Goal: Navigation & Orientation: Go to known website

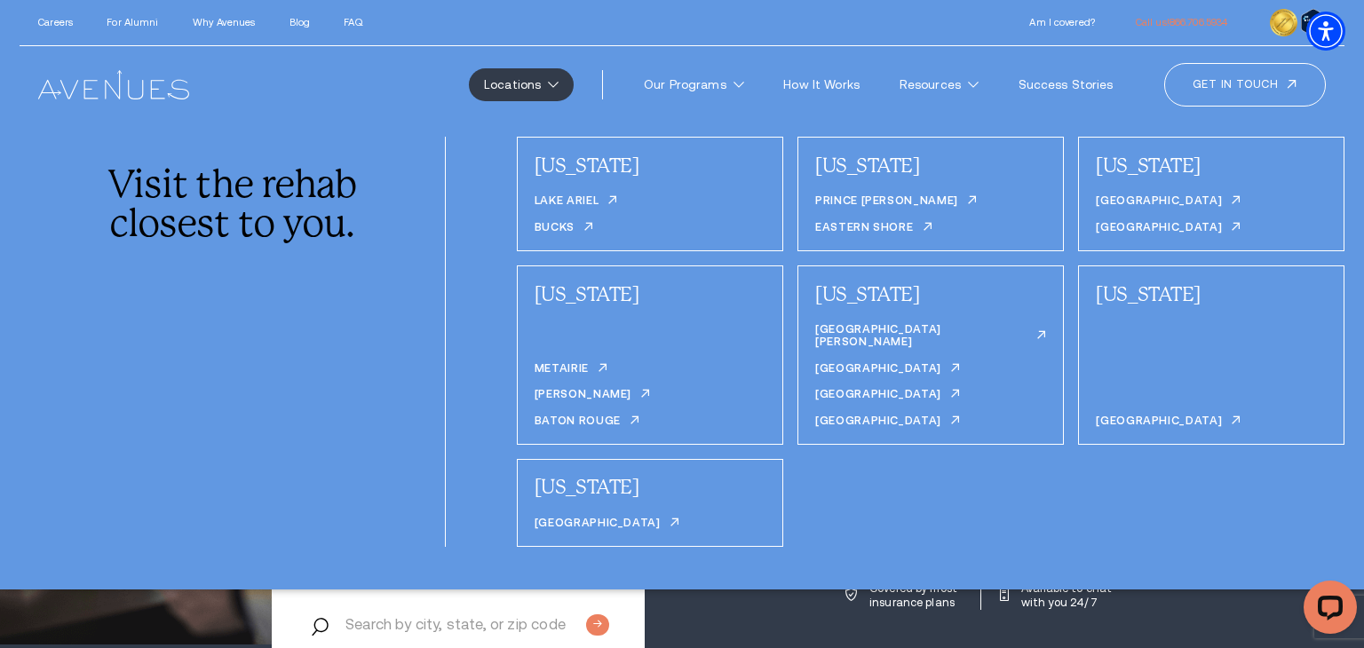
click at [539, 83] on link "Locations" at bounding box center [521, 84] width 105 height 33
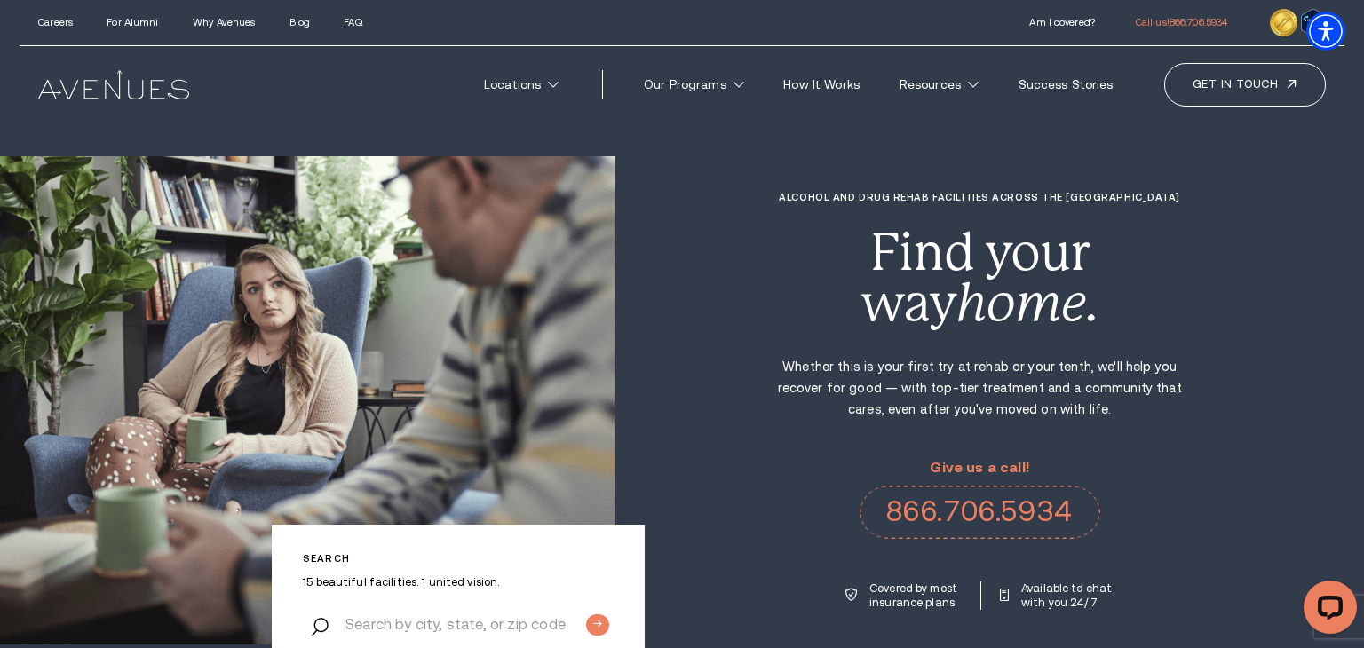
click at [91, 94] on img at bounding box center [113, 84] width 150 height 28
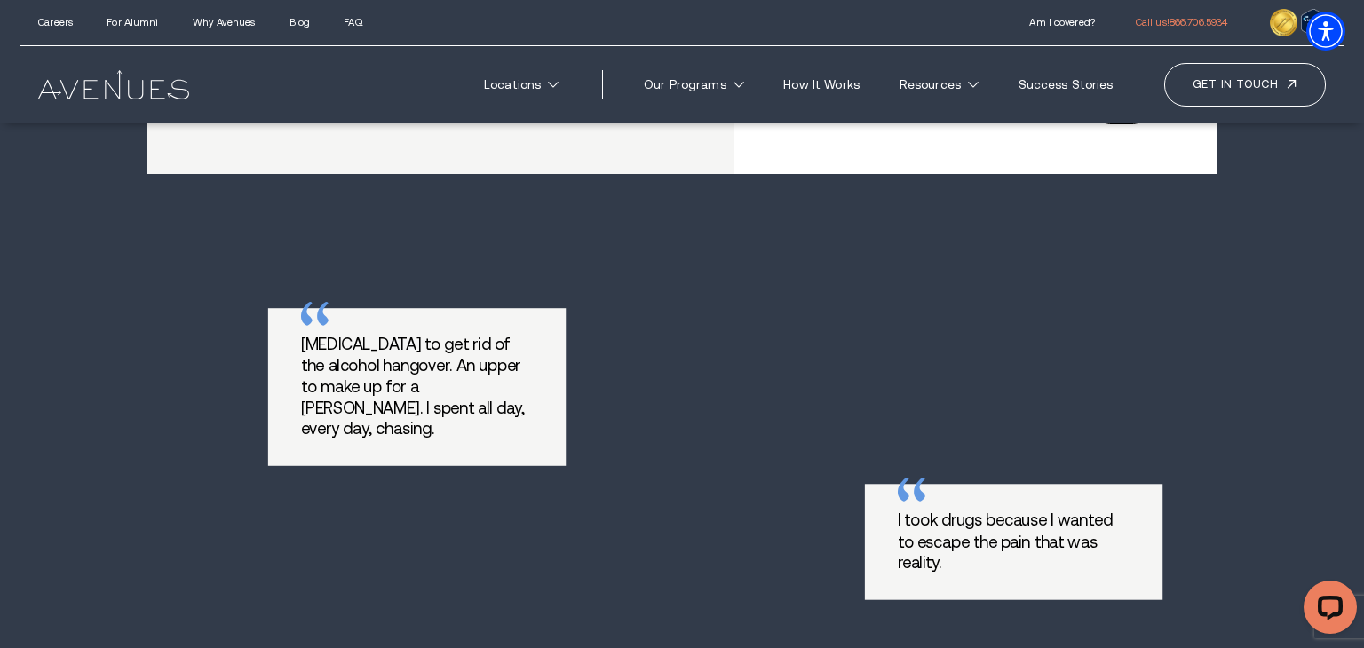
scroll to position [1034, 0]
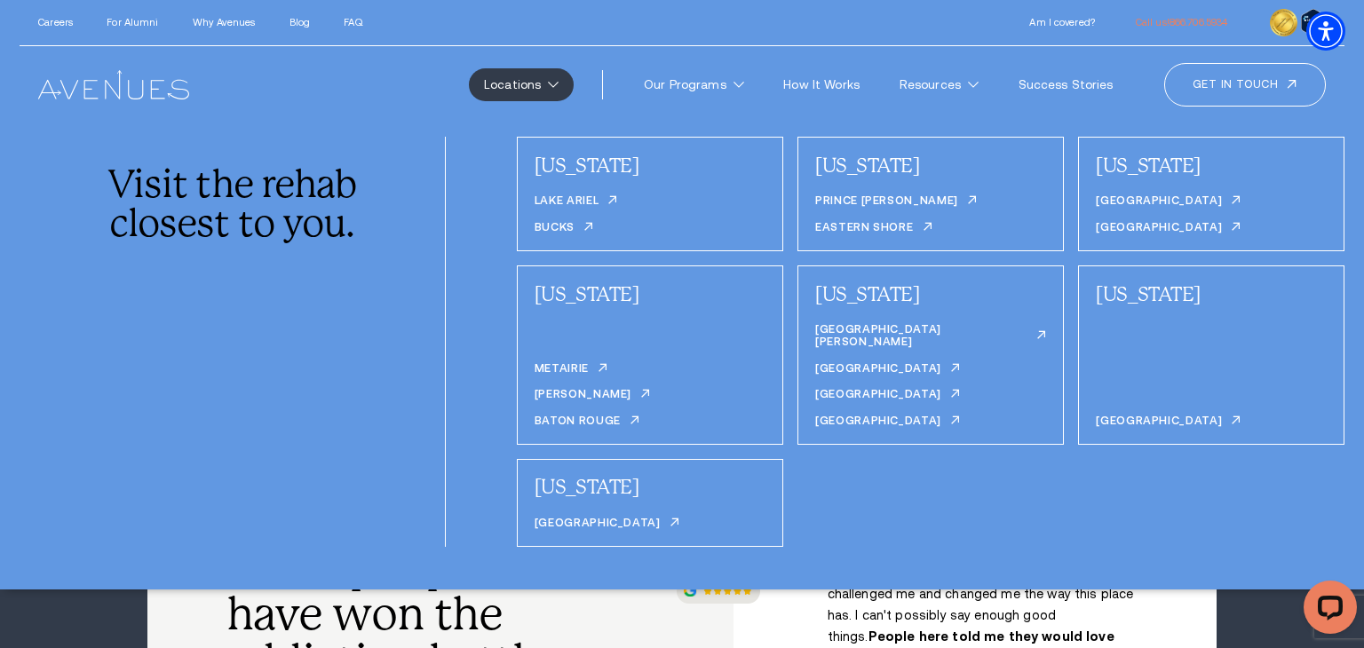
scroll to position [325, 0]
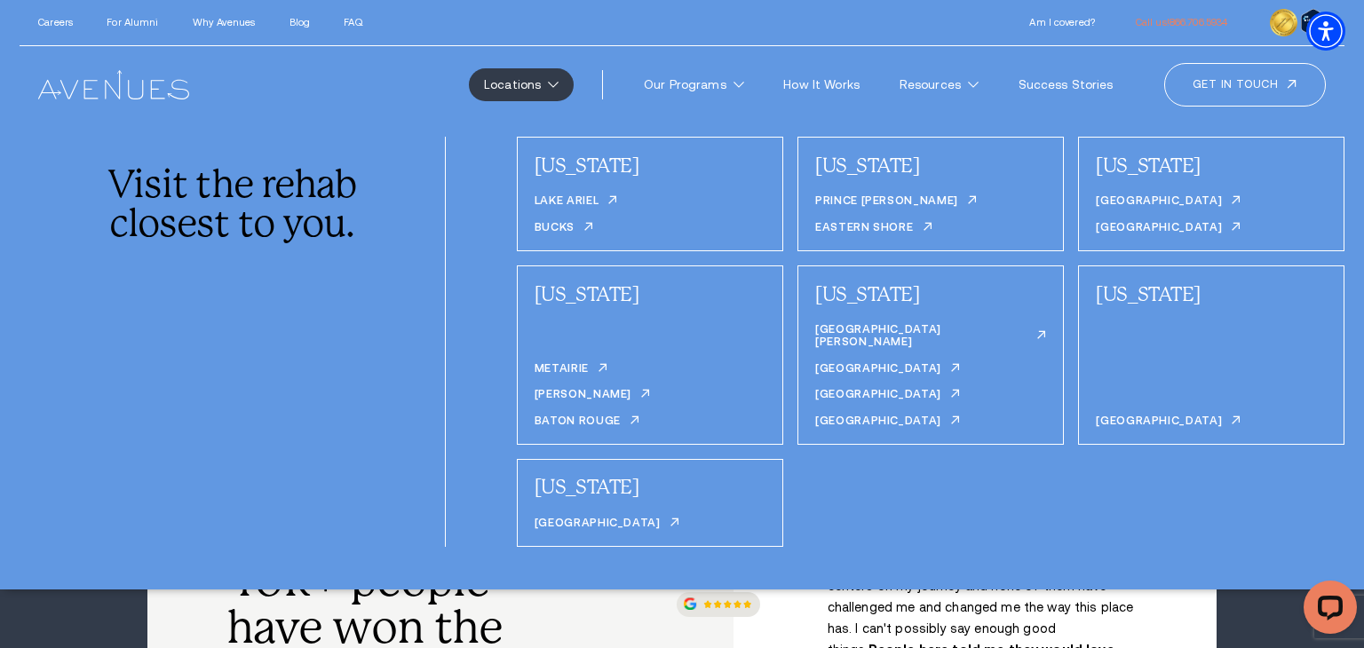
click at [386, 257] on div "Visit the rehab closest to you." at bounding box center [233, 342] width 426 height 410
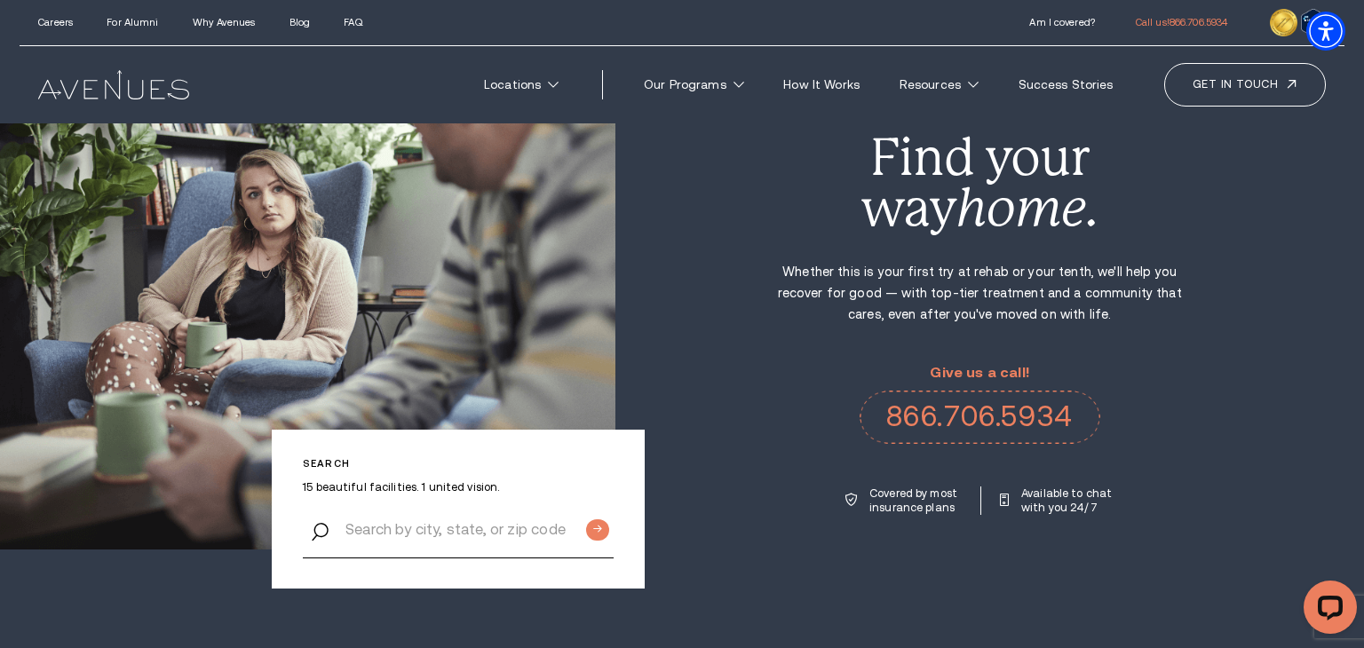
scroll to position [99, 0]
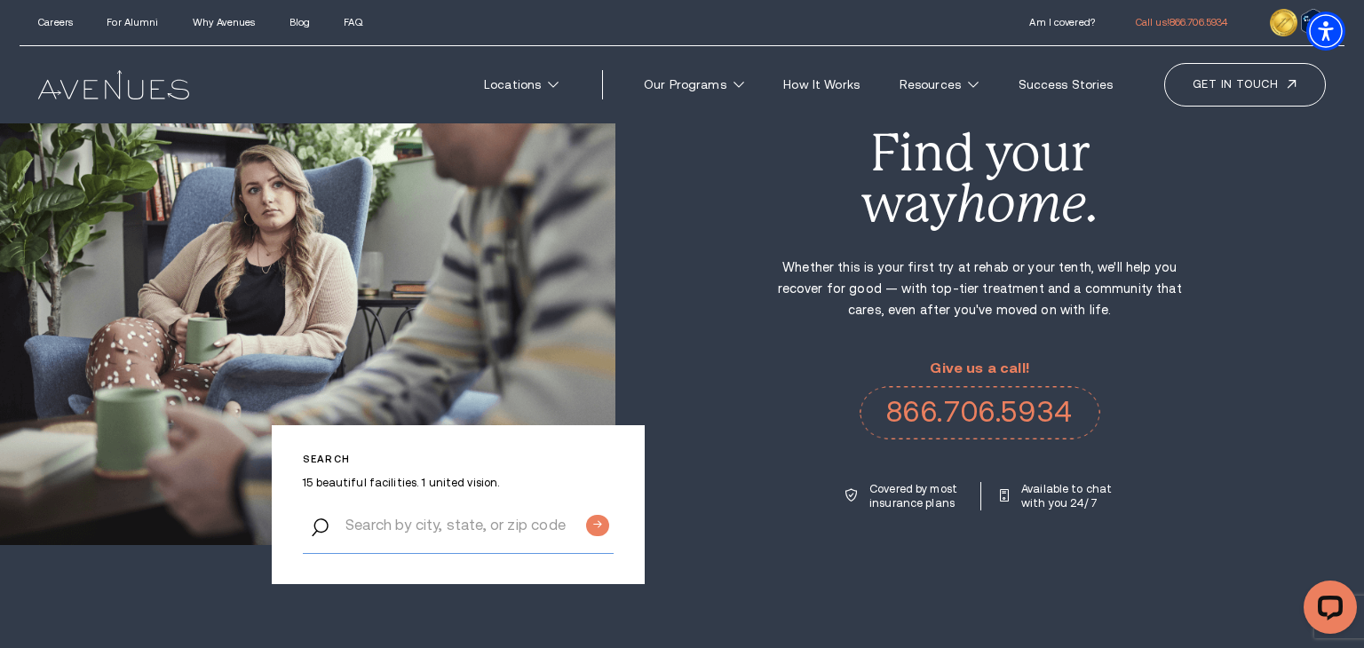
click at [437, 531] on input "Search by city, state, or zip code" at bounding box center [458, 525] width 311 height 57
click at [408, 535] on input "Search by city, state, or zip code" at bounding box center [458, 525] width 311 height 57
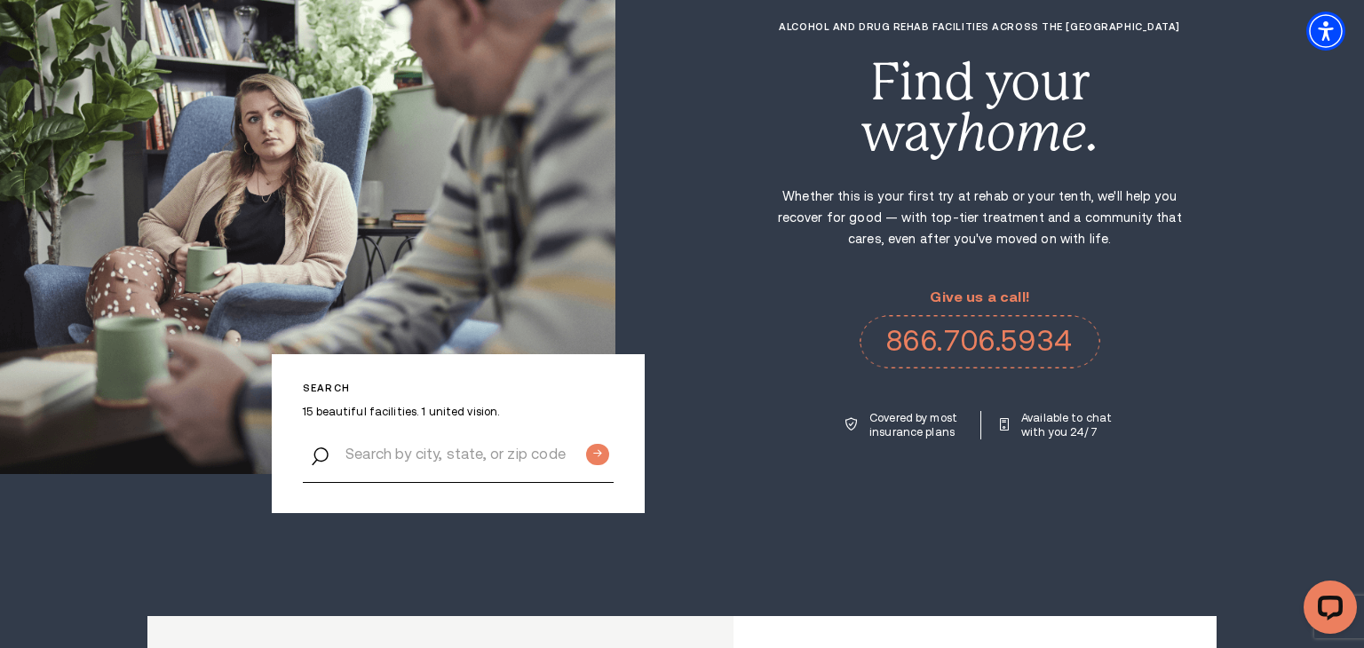
scroll to position [188, 0]
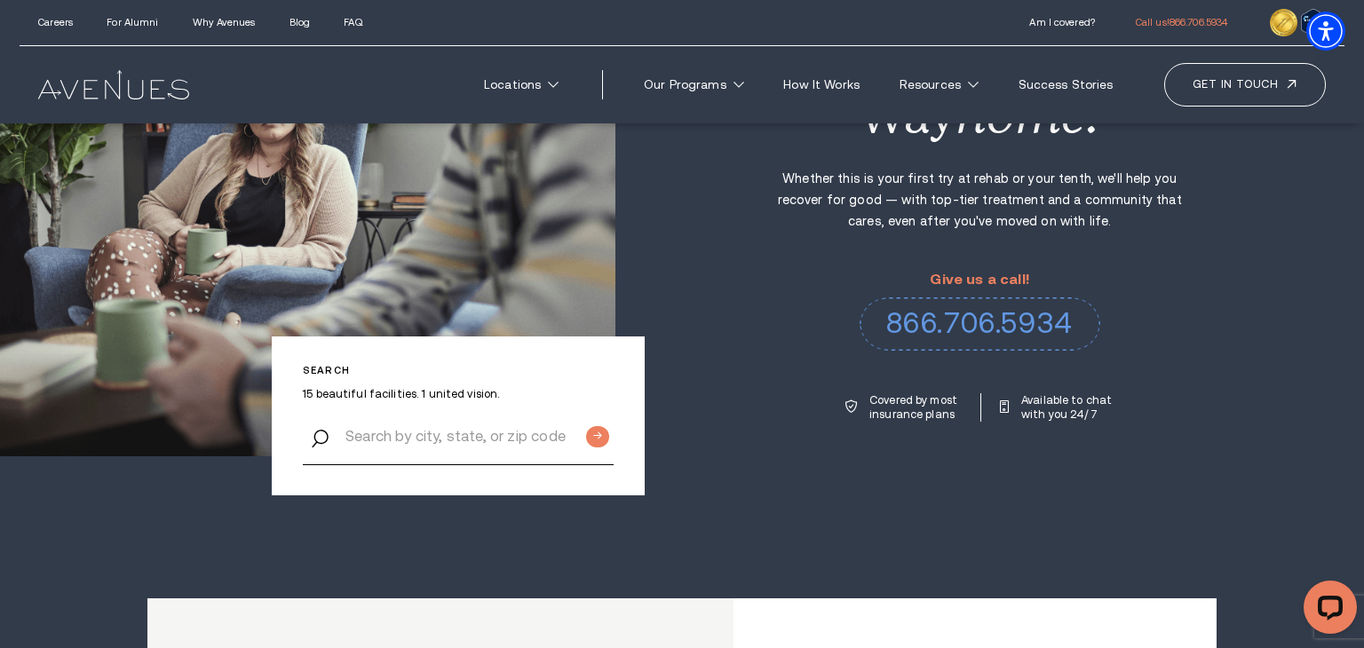
click at [895, 324] on link "866.706.5934" at bounding box center [980, 323] width 241 height 53
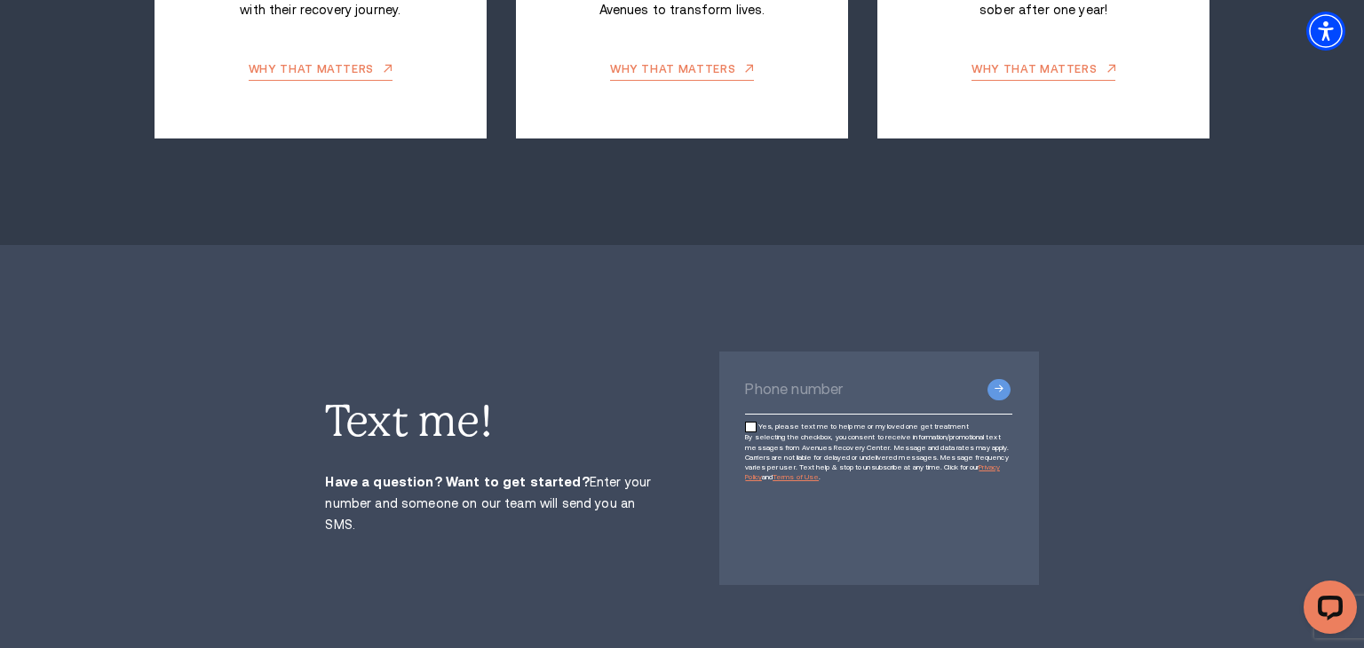
scroll to position [3631, 0]
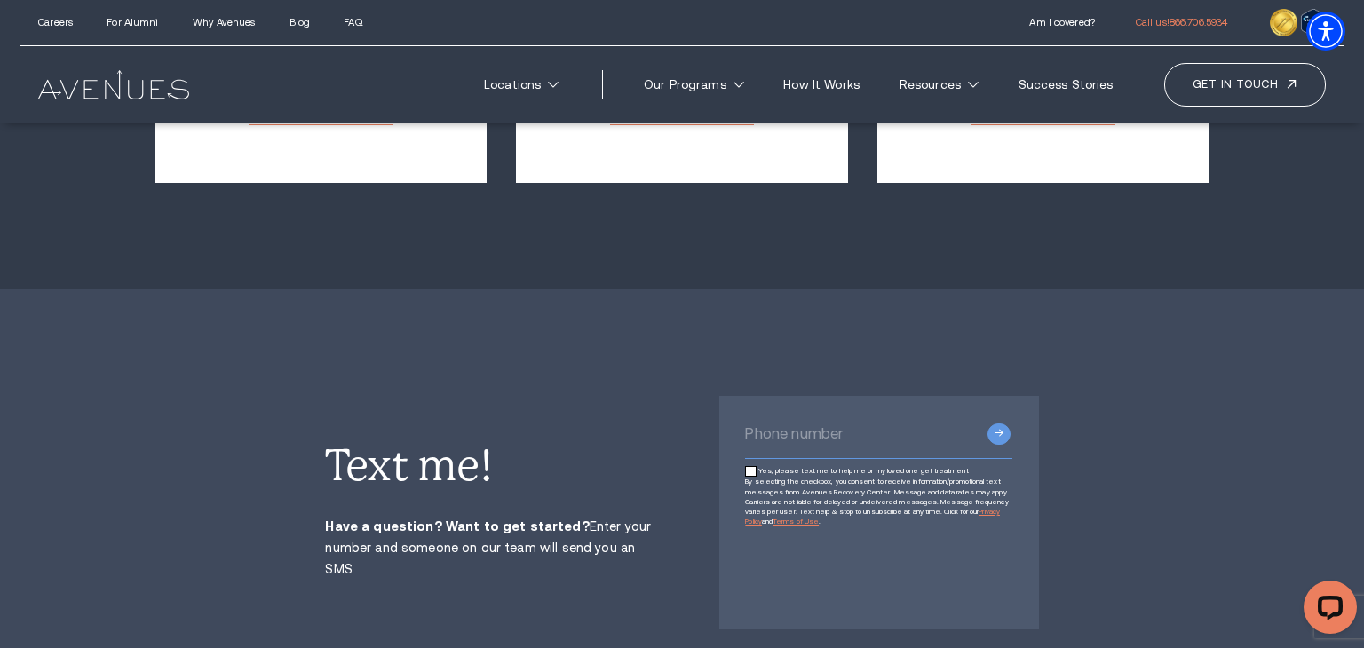
click at [871, 409] on input "Phone number" at bounding box center [878, 434] width 266 height 50
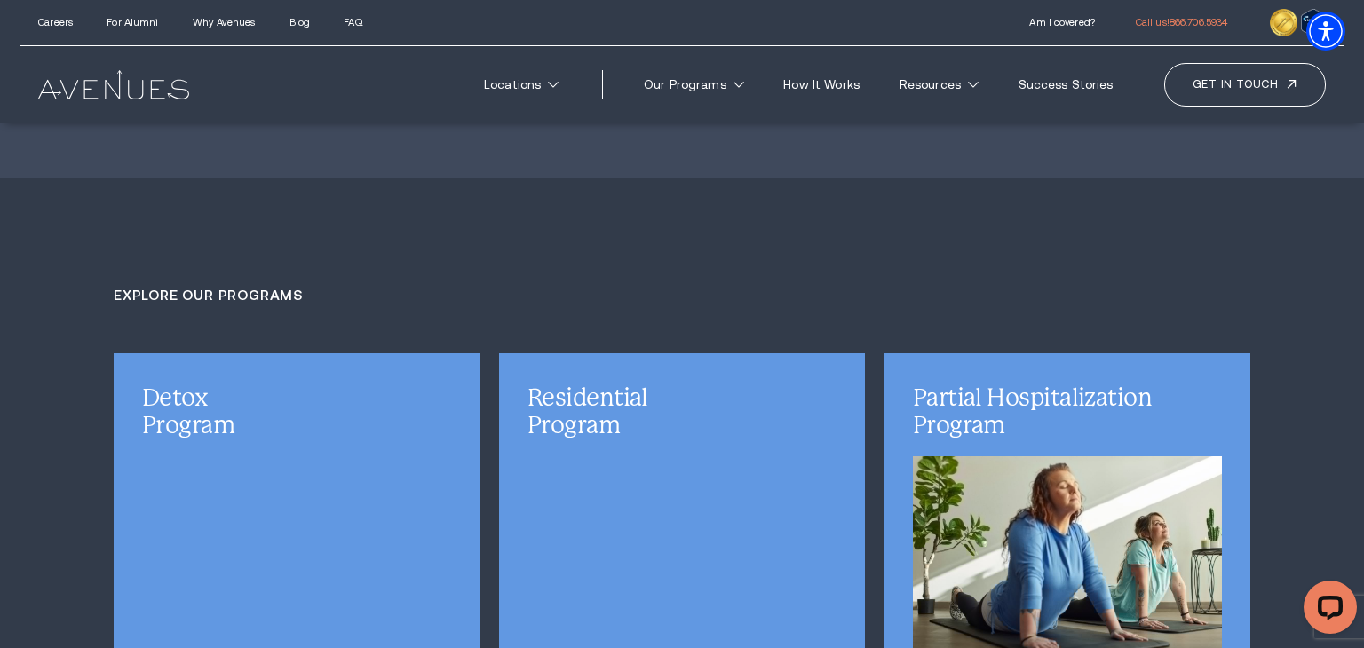
scroll to position [4134, 0]
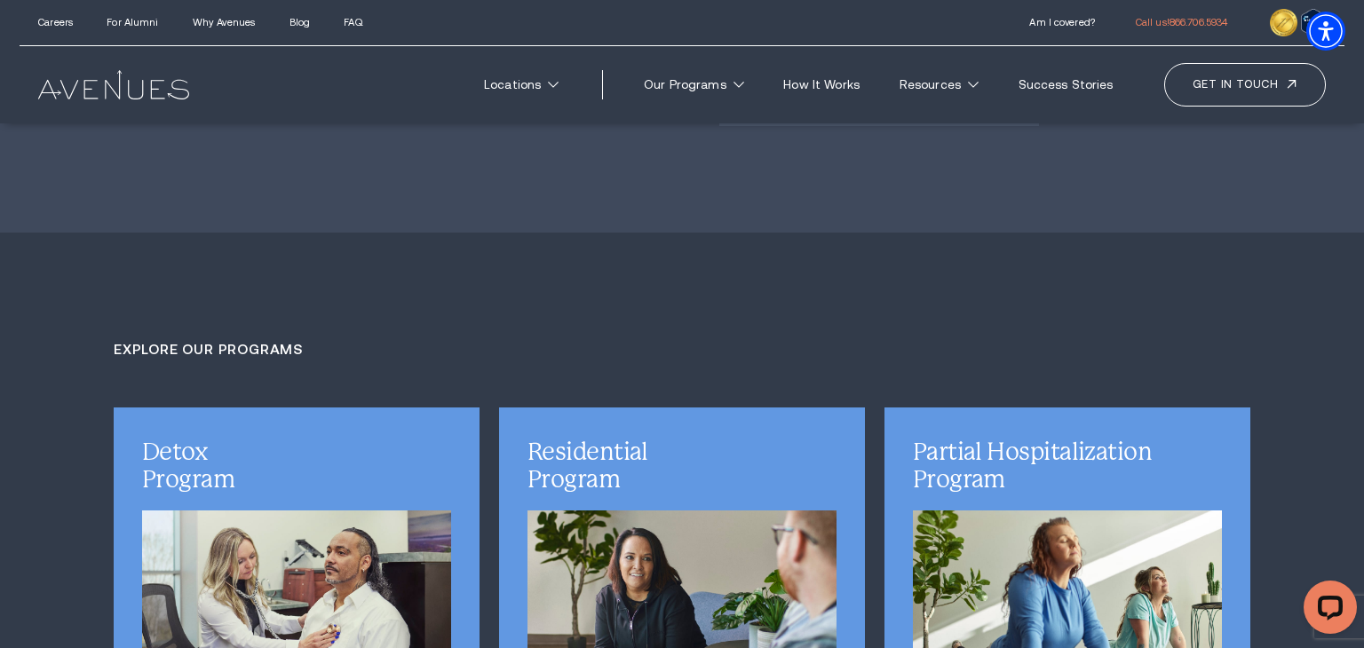
click at [151, 99] on img at bounding box center [113, 84] width 150 height 28
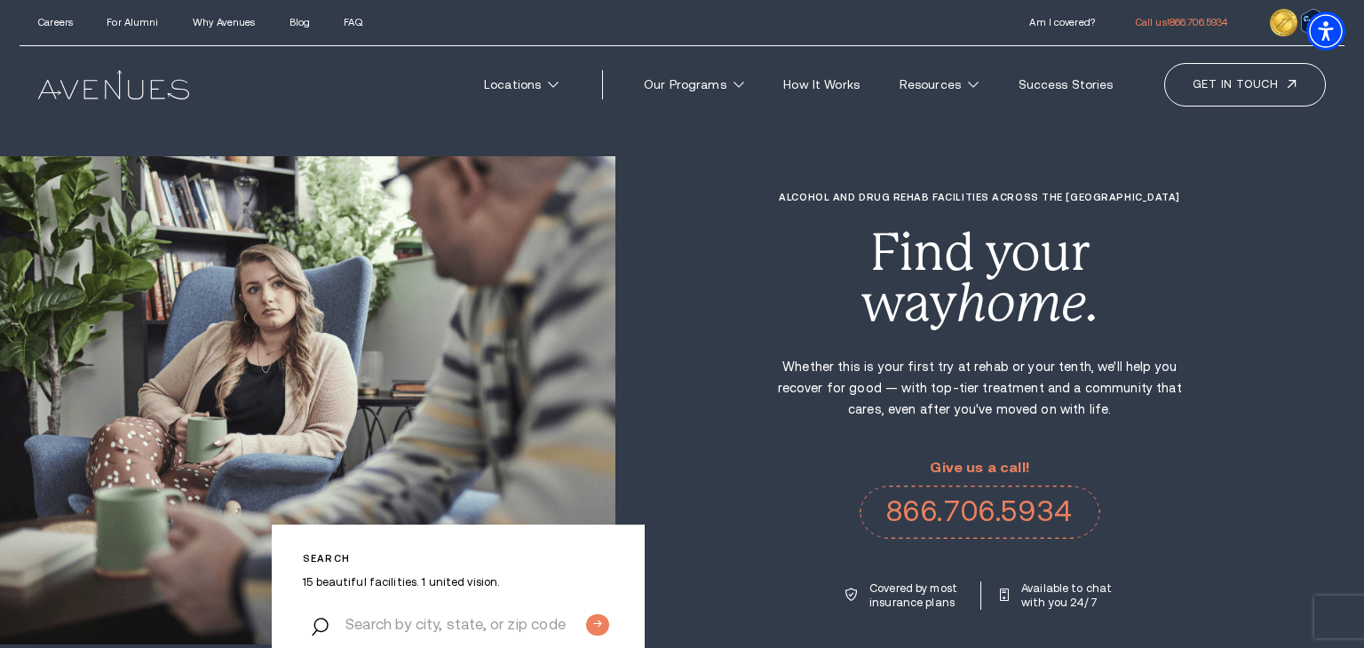
click at [93, 98] on img at bounding box center [113, 84] width 150 height 28
click at [134, 90] on img at bounding box center [113, 84] width 150 height 28
click at [96, 83] on img at bounding box center [113, 84] width 150 height 28
